Goal: Entertainment & Leisure: Consume media (video, audio)

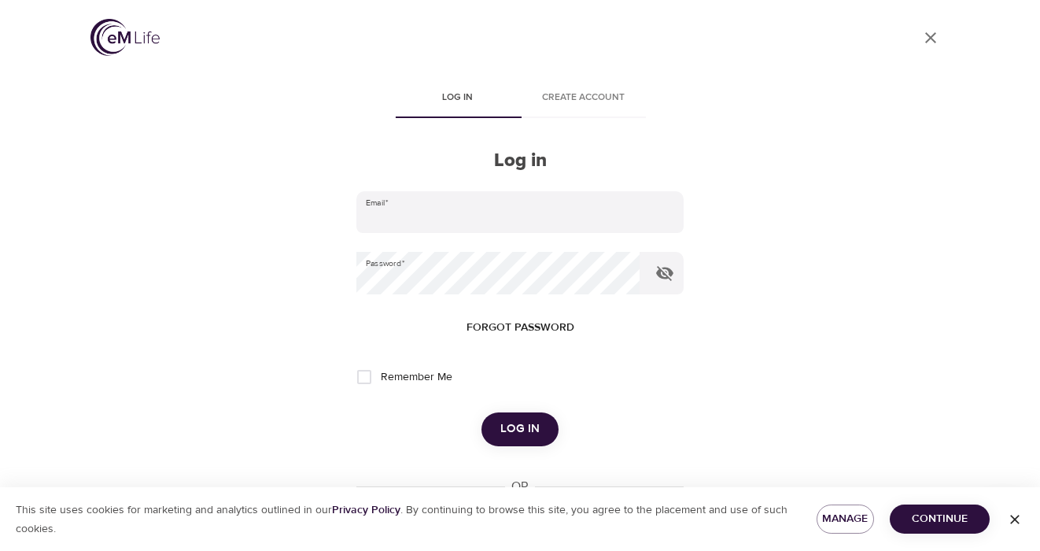
type input "[PERSON_NAME][EMAIL_ADDRESS][PERSON_NAME][DOMAIN_NAME]"
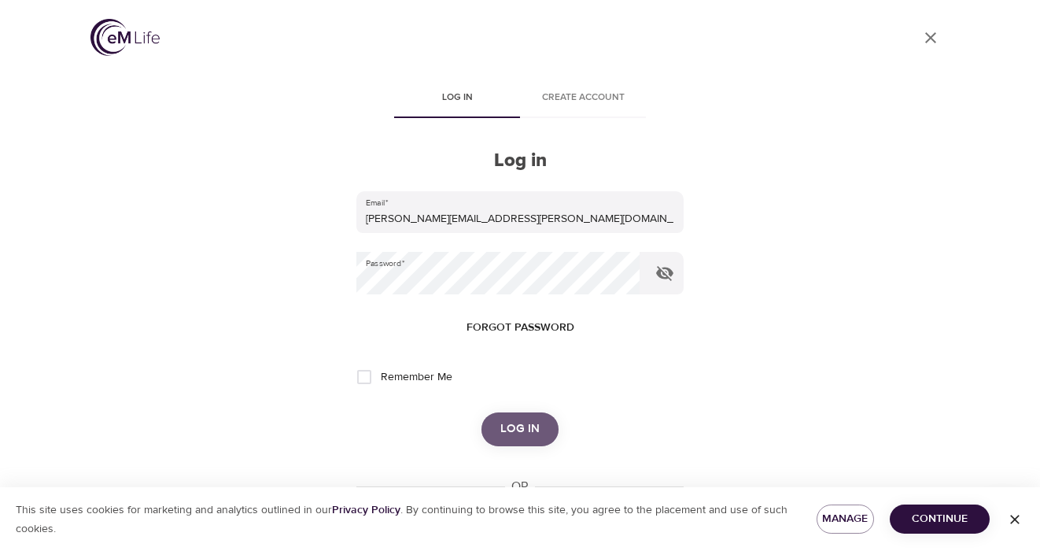
click at [549, 427] on button "Log in" at bounding box center [520, 428] width 77 height 33
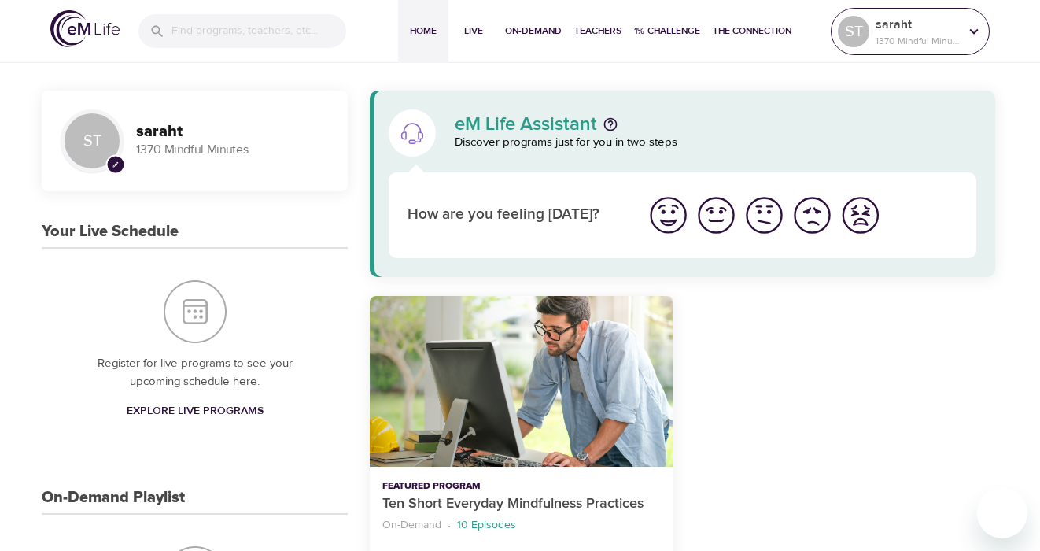
click at [918, 20] on p "saraht" at bounding box center [917, 24] width 83 height 19
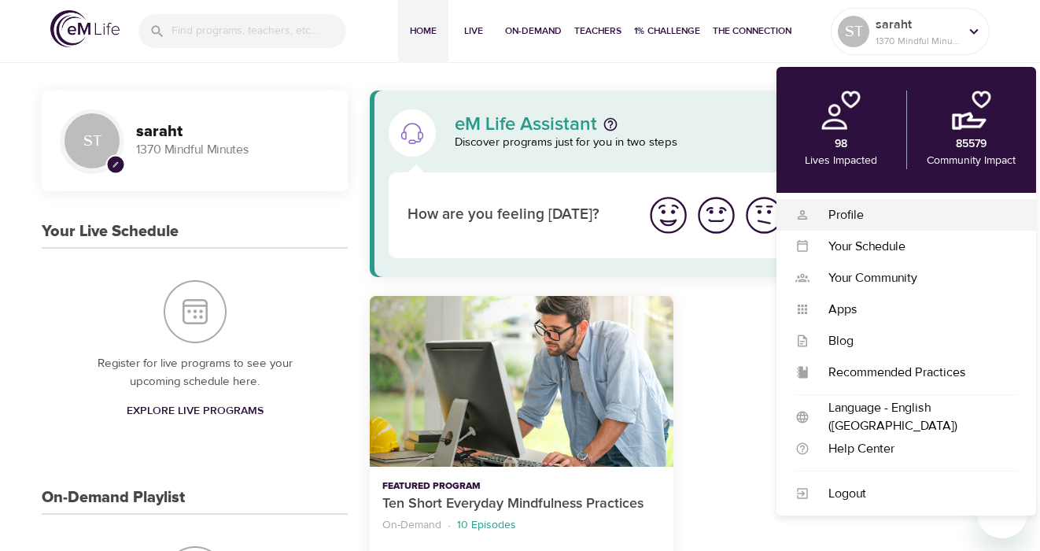
click at [857, 213] on div "Profile" at bounding box center [914, 215] width 208 height 18
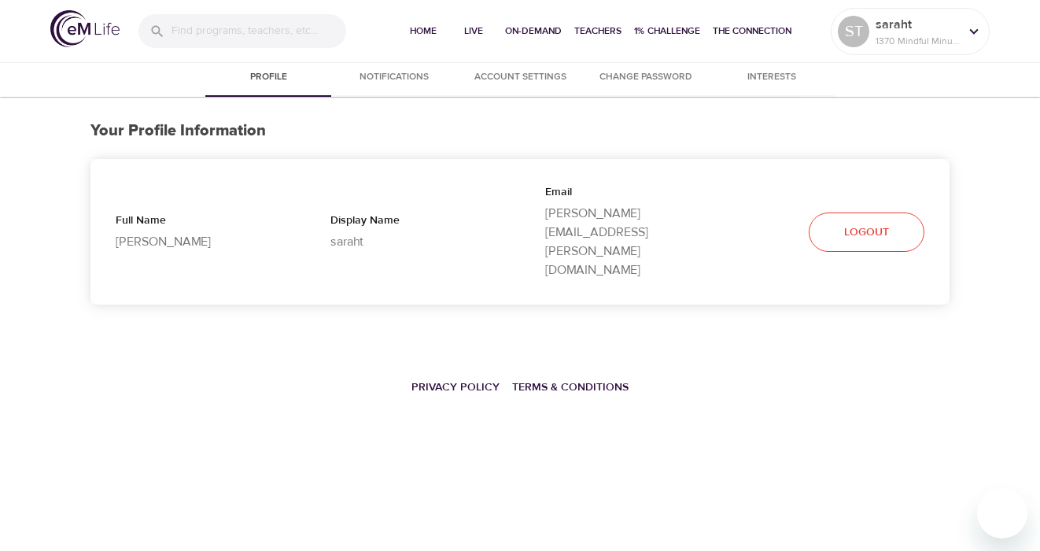
select select "10"
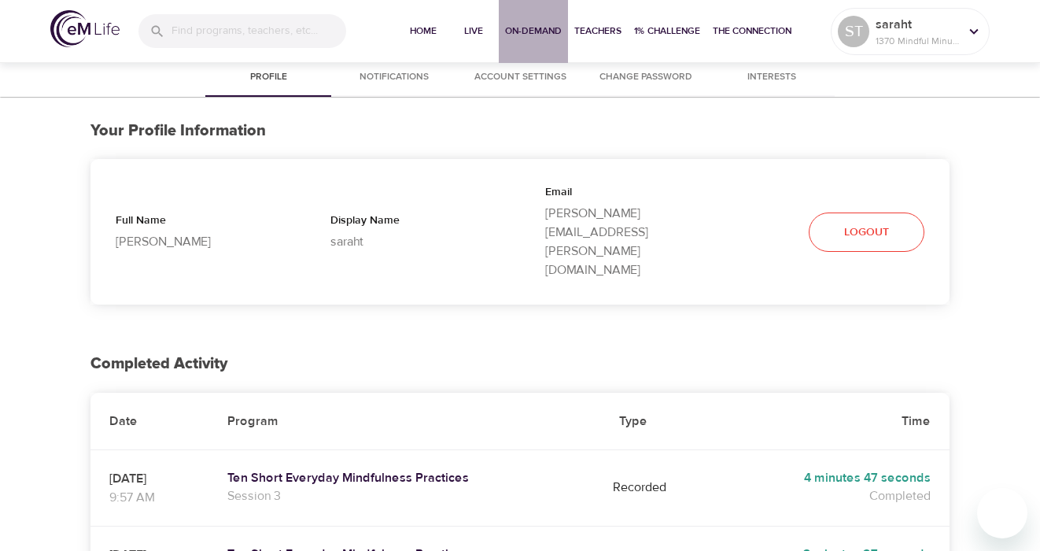
click at [534, 24] on span "On-Demand" at bounding box center [533, 31] width 57 height 17
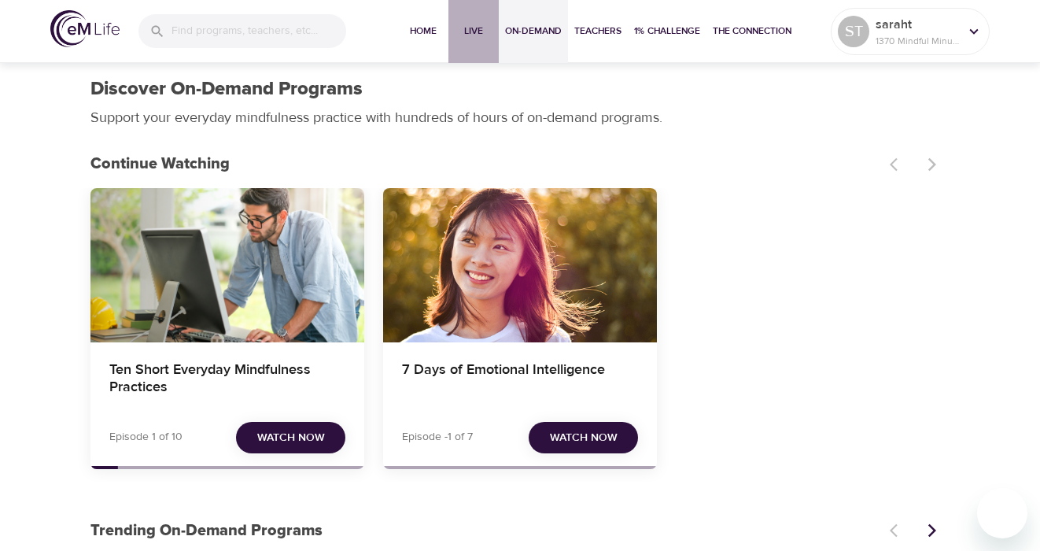
click at [475, 34] on span "Live" at bounding box center [474, 31] width 38 height 17
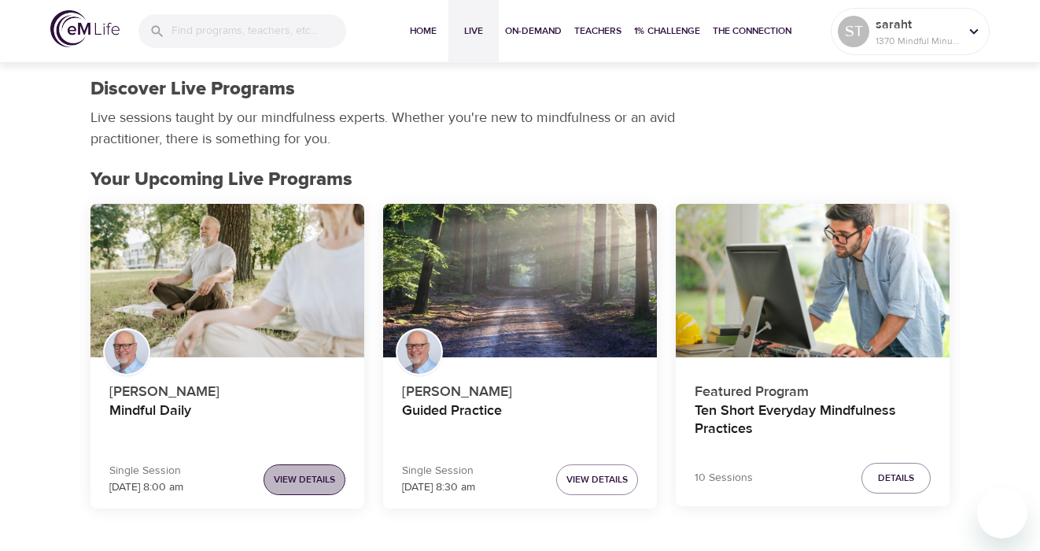
click at [318, 479] on span "View Details" at bounding box center [304, 479] width 61 height 17
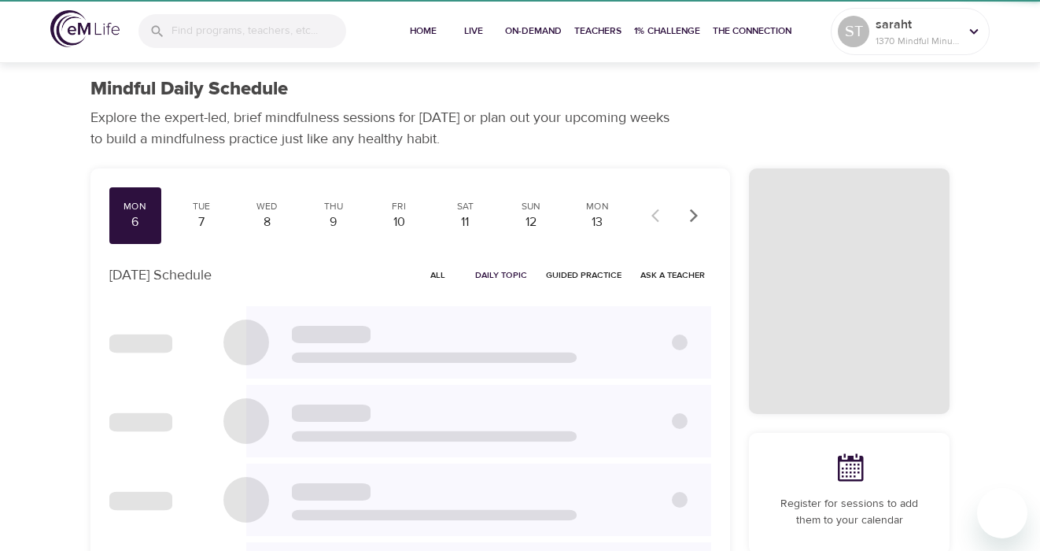
checkbox input "true"
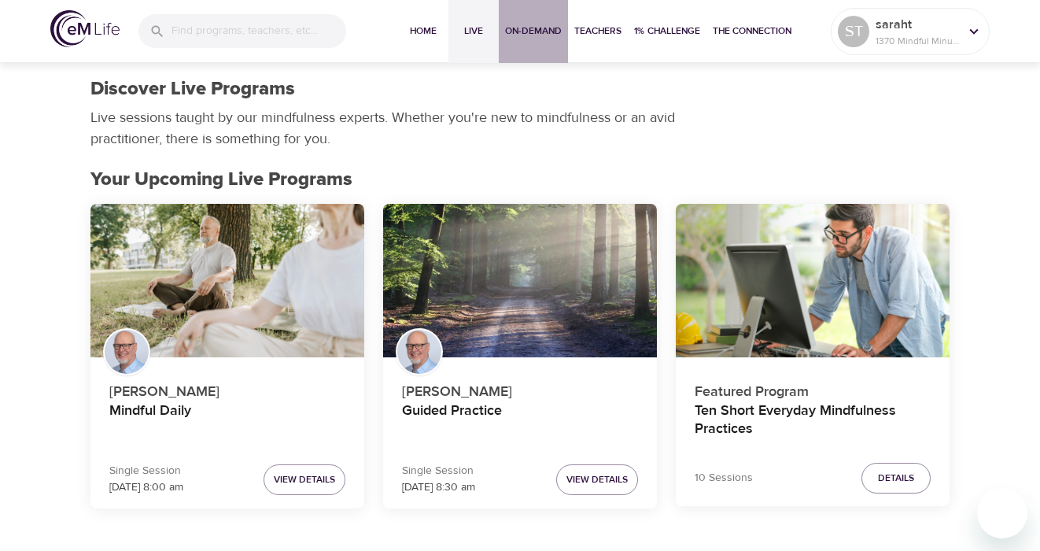
click at [515, 27] on span "On-Demand" at bounding box center [533, 31] width 57 height 17
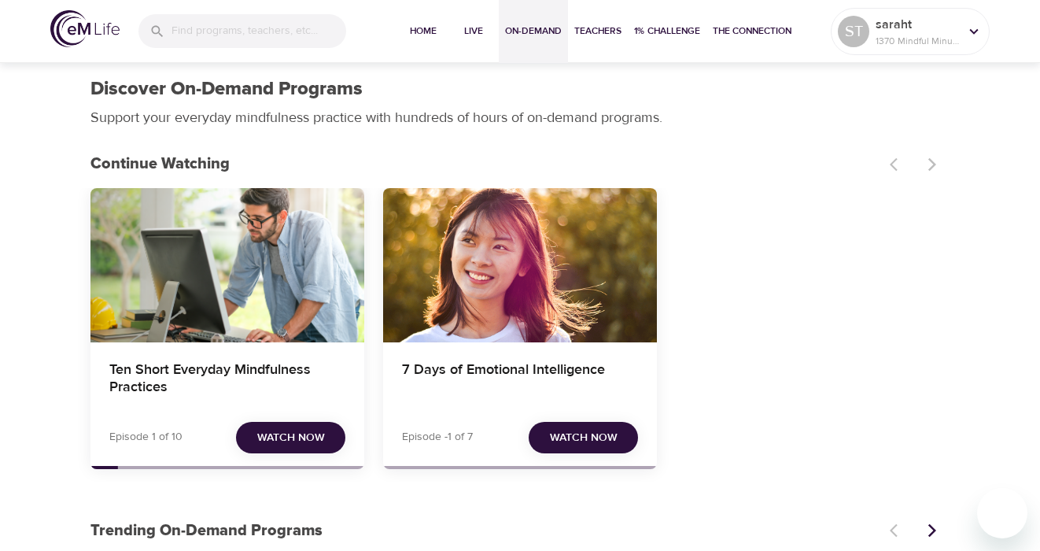
click at [588, 438] on span "Watch Now" at bounding box center [584, 438] width 68 height 20
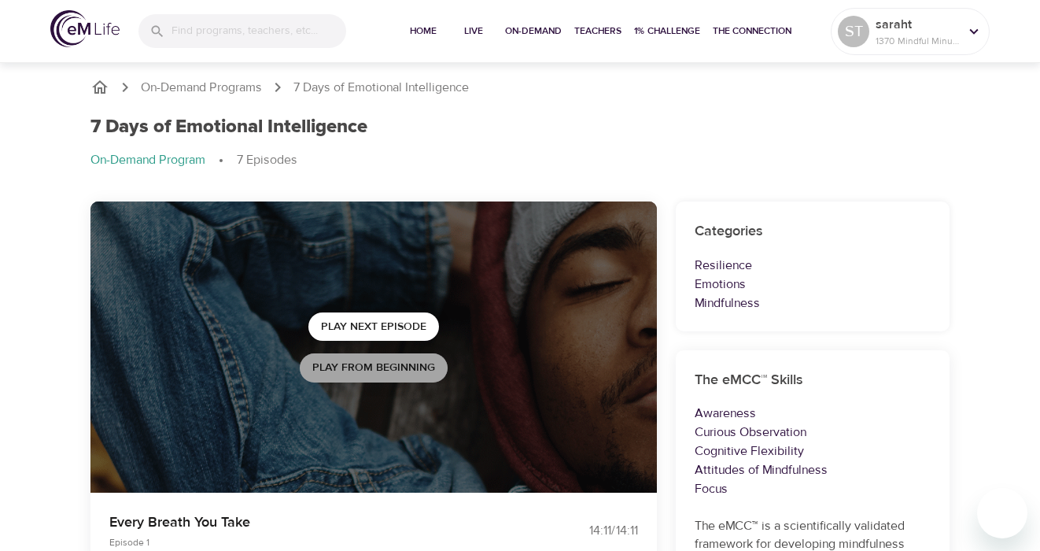
click at [405, 359] on span "Play from beginning" at bounding box center [373, 368] width 123 height 20
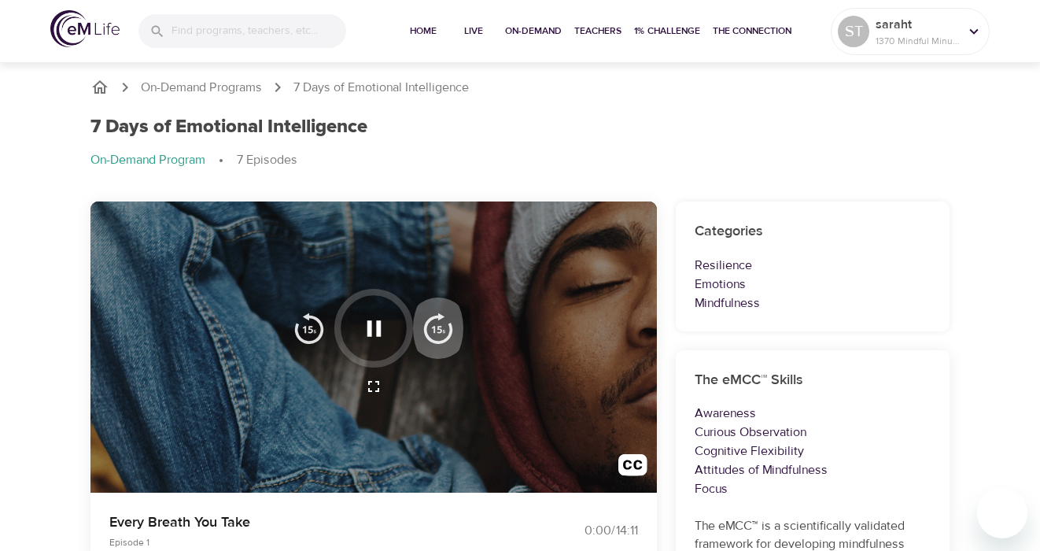
click at [440, 320] on img "button" at bounding box center [438, 327] width 31 height 31
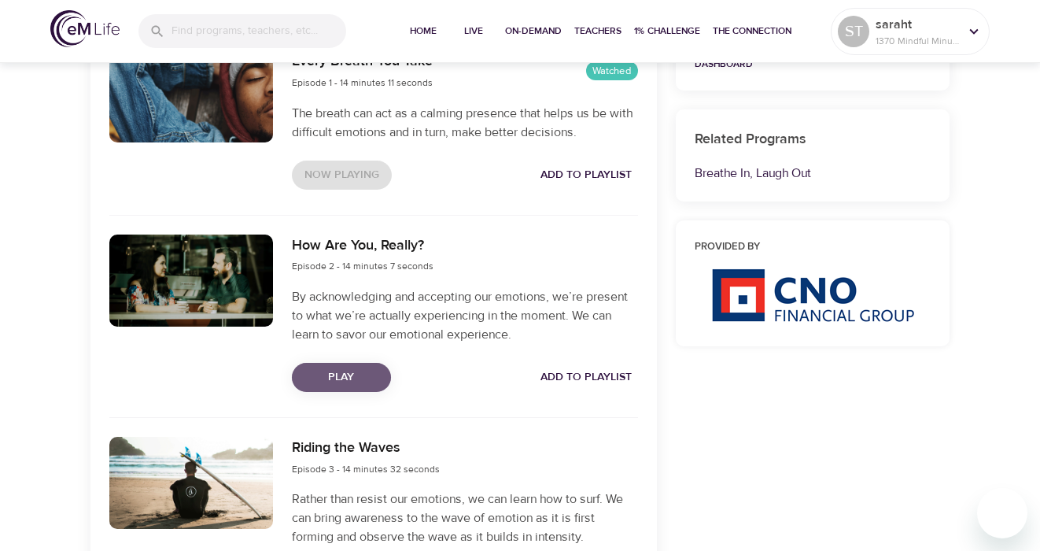
click at [349, 388] on button "Play" at bounding box center [341, 377] width 99 height 29
